Goal: Task Accomplishment & Management: Use online tool/utility

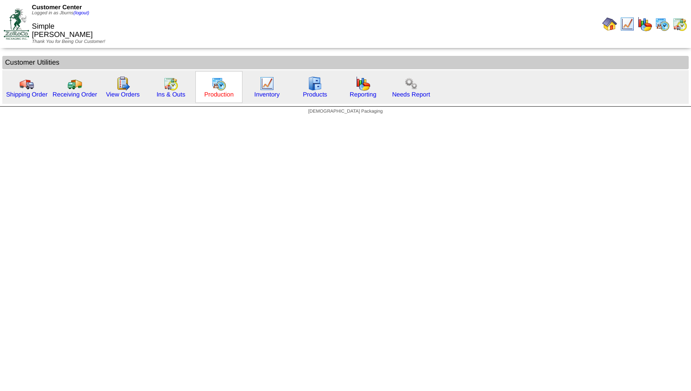
click at [218, 93] on link "Production" at bounding box center [219, 94] width 30 height 7
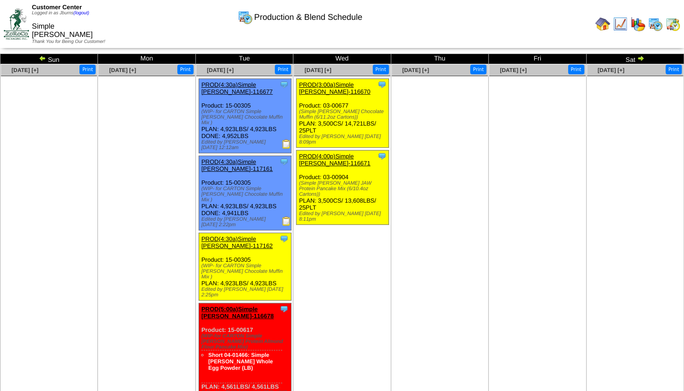
click at [40, 60] on img at bounding box center [42, 58] width 7 height 7
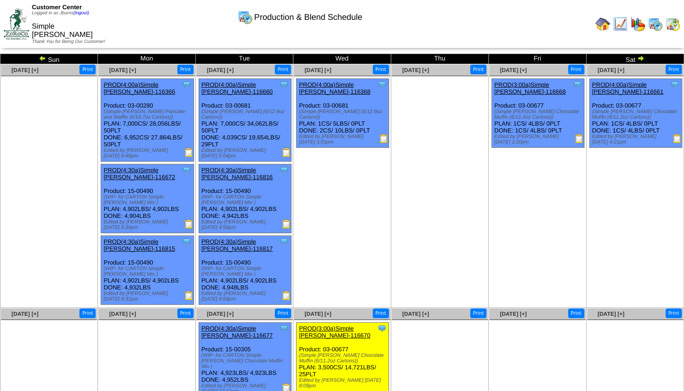
click at [15, 30] on img at bounding box center [16, 23] width 25 height 31
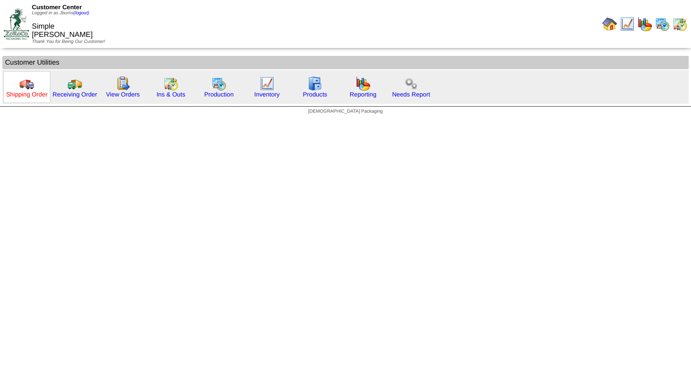
click at [33, 91] on link "Shipping Order" at bounding box center [27, 94] width 42 height 7
